Goal: Complete application form

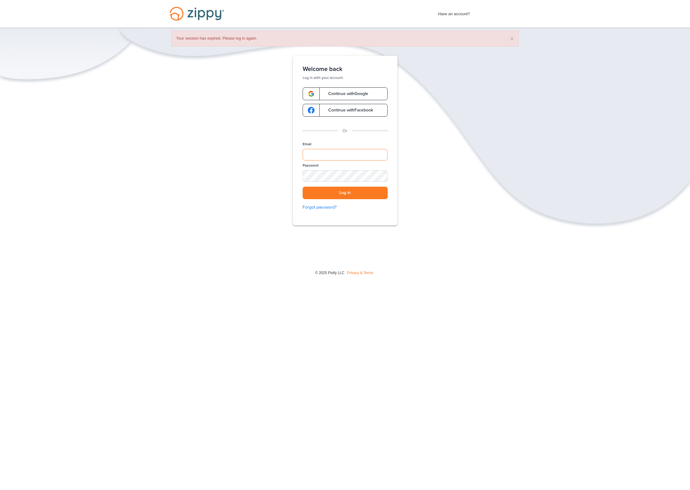
click at [340, 153] on input "Email" at bounding box center [345, 155] width 85 height 12
type input "**********"
click at [356, 193] on button "Log in" at bounding box center [345, 193] width 85 height 12
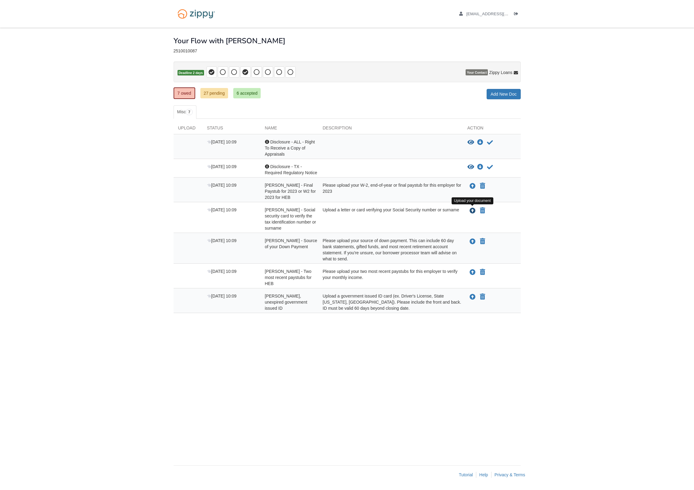
click at [475, 210] on icon "Upload Pedro Rivera - Social security card to verify the tax identification num…" at bounding box center [473, 211] width 6 height 6
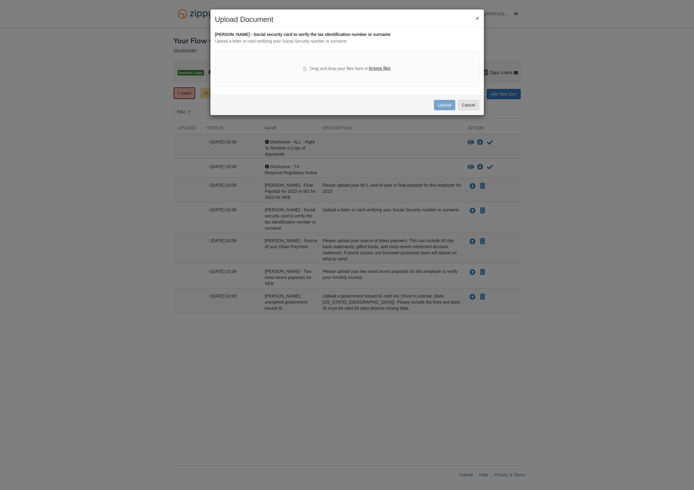
click at [379, 69] on label "browse files" at bounding box center [380, 68] width 22 height 7
click at [0, 0] on input "browse files" at bounding box center [0, 0] width 0 height 0
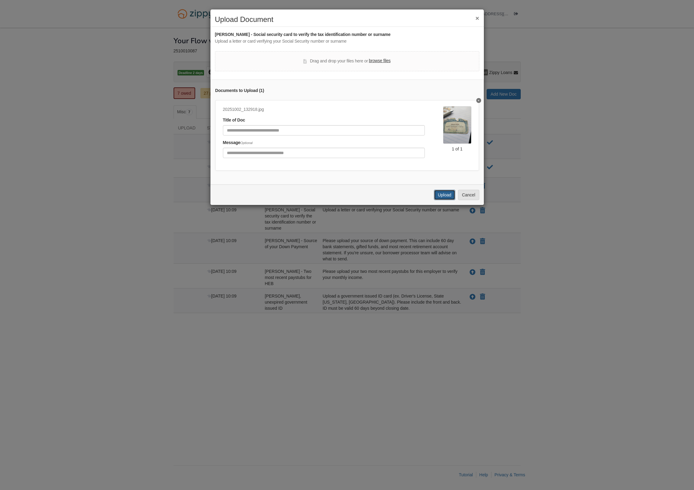
click at [445, 200] on button "Upload" at bounding box center [444, 195] width 21 height 10
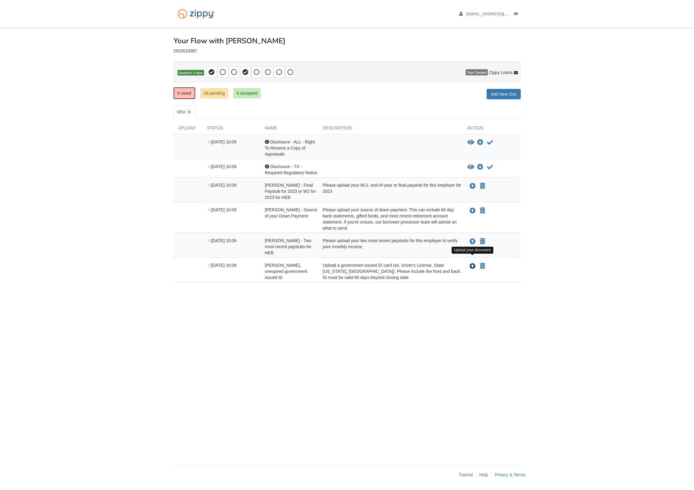
click at [473, 264] on icon "Upload Pedro Rivera - Valid, unexpired government issued ID" at bounding box center [473, 267] width 6 height 6
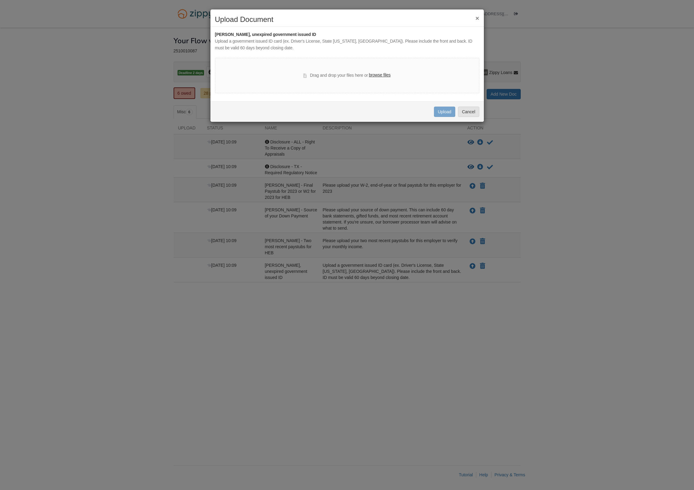
click at [375, 74] on label "browse files" at bounding box center [380, 75] width 22 height 7
click at [0, 0] on input "browse files" at bounding box center [0, 0] width 0 height 0
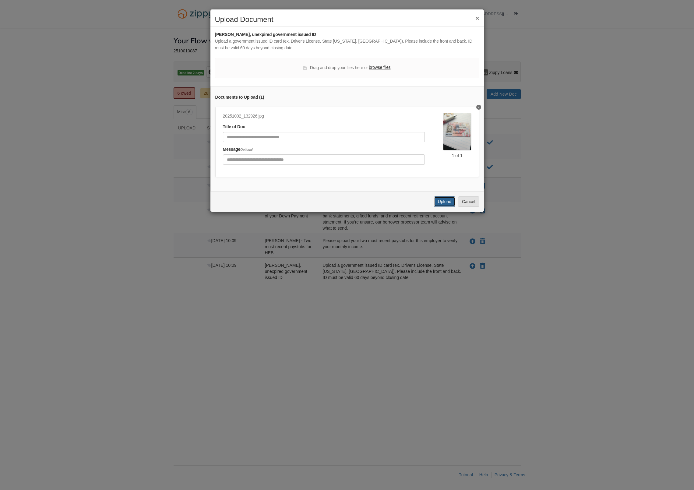
click at [439, 203] on button "Upload" at bounding box center [444, 201] width 21 height 10
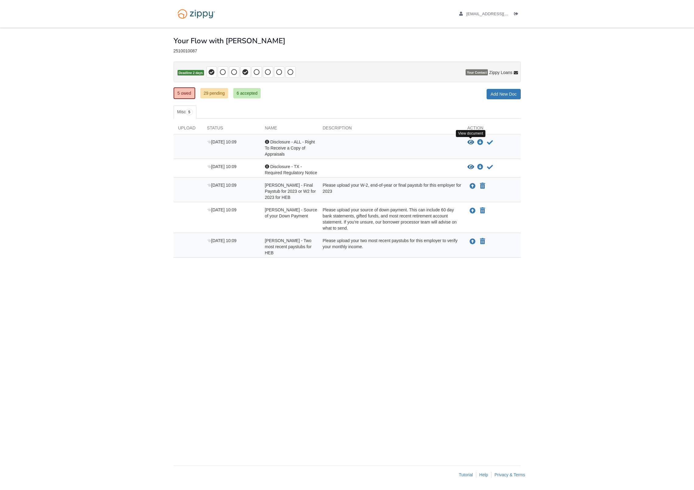
click at [471, 141] on icon "View Disclosure - ALL - Right To Receive a Copy of Appraisals" at bounding box center [471, 143] width 7 height 6
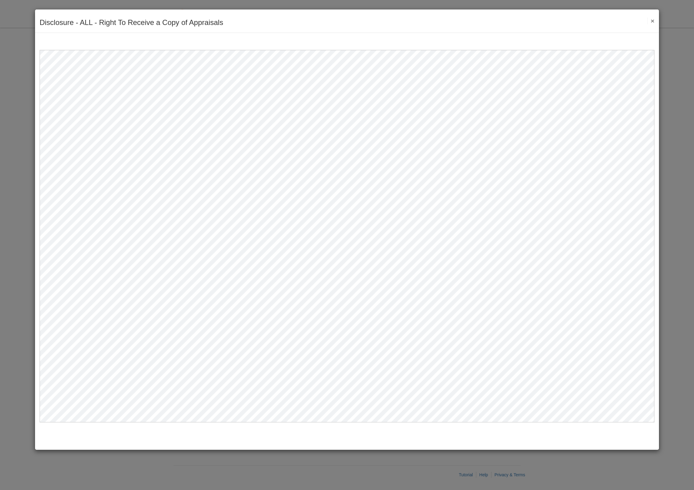
click at [653, 20] on button "×" at bounding box center [651, 21] width 7 height 6
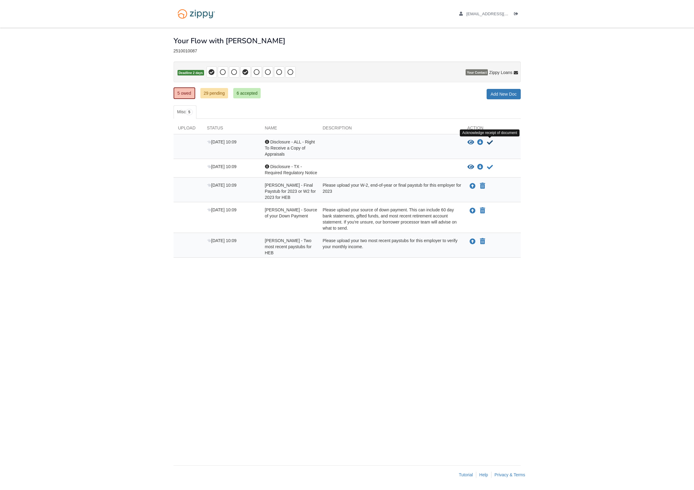
click at [492, 143] on icon "Acknowledge receipt of document" at bounding box center [490, 143] width 6 height 6
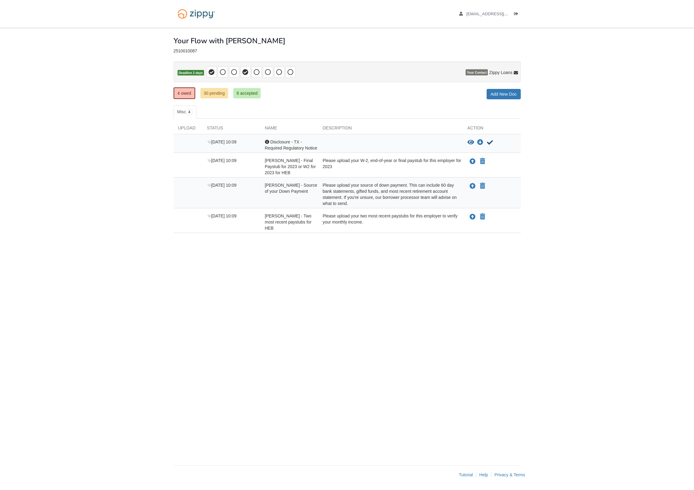
click at [492, 144] on icon "Acknowledge receipt of document" at bounding box center [490, 143] width 6 height 6
